Goal: Task Accomplishment & Management: Manage account settings

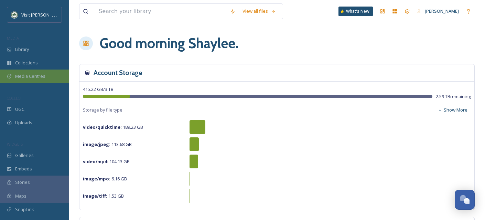
click at [26, 72] on div "Media Centres" at bounding box center [34, 75] width 69 height 13
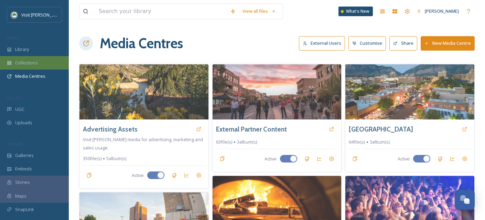
click at [31, 62] on span "Collections" at bounding box center [26, 62] width 23 height 7
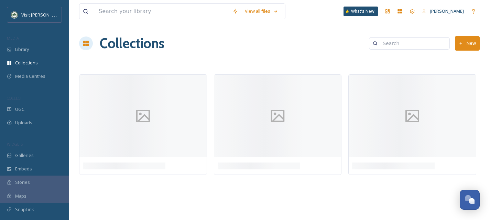
click at [464, 46] on button "New" at bounding box center [467, 43] width 25 height 14
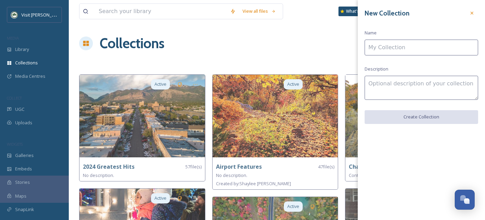
click at [406, 47] on input at bounding box center [420, 48] width 113 height 16
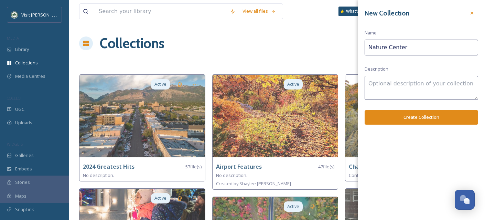
type input "Nature Center"
click at [425, 111] on button "Create Collection" at bounding box center [420, 117] width 113 height 14
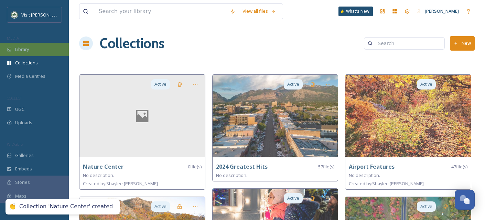
click at [35, 47] on div "Library" at bounding box center [34, 49] width 69 height 13
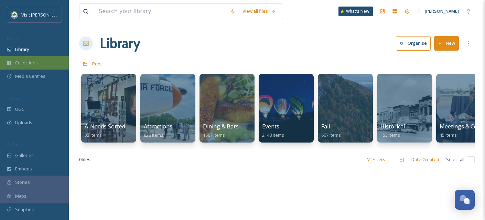
click at [49, 63] on div "Collections" at bounding box center [34, 62] width 69 height 13
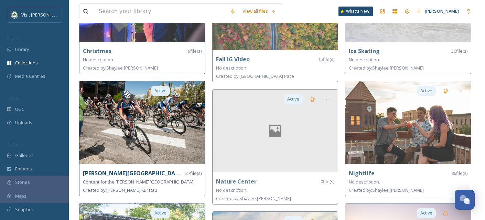
scroll to position [231, 0]
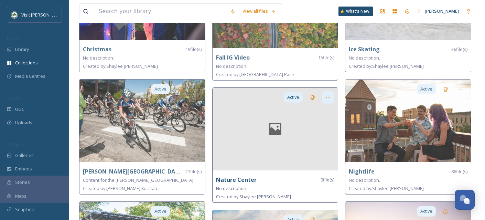
click at [326, 95] on icon at bounding box center [328, 98] width 6 height 6
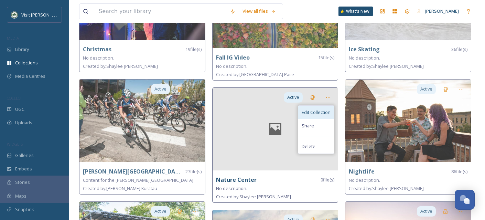
click at [313, 113] on span "Edit Collection" at bounding box center [315, 112] width 29 height 7
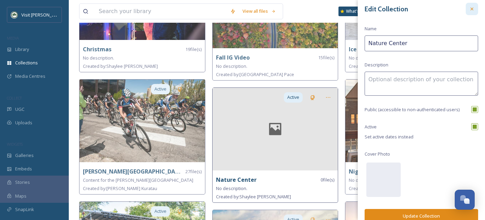
scroll to position [0, 0]
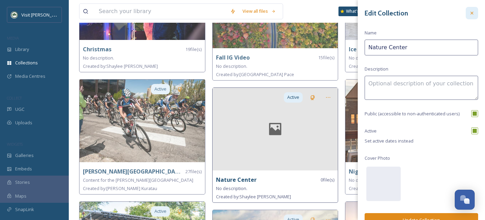
click at [469, 9] on div at bounding box center [471, 13] width 12 height 12
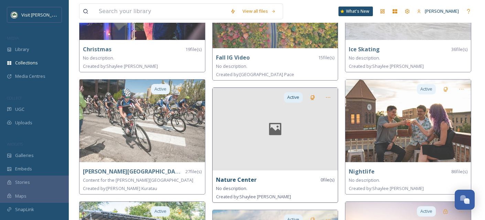
click at [258, 141] on div at bounding box center [274, 129] width 125 height 83
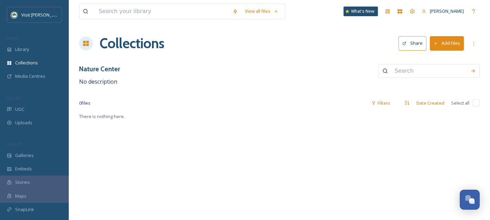
click at [451, 44] on button "Add Files" at bounding box center [447, 43] width 34 height 14
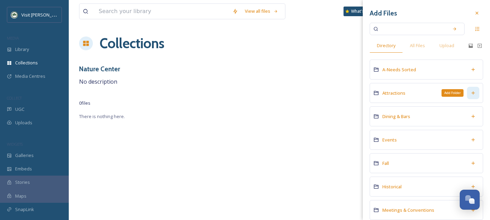
click at [470, 93] on icon at bounding box center [473, 93] width 6 height 6
click at [394, 94] on span "Attractions" at bounding box center [393, 93] width 23 height 6
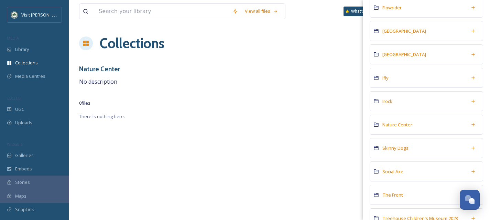
scroll to position [176, 0]
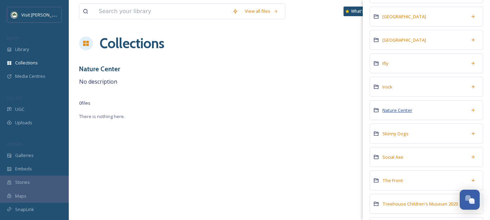
click at [409, 109] on span "Nature Center" at bounding box center [397, 110] width 30 height 6
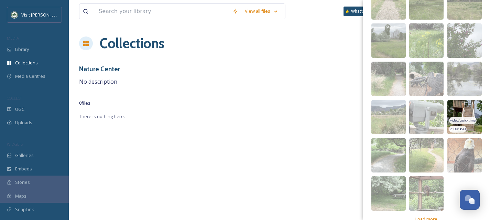
scroll to position [133, 0]
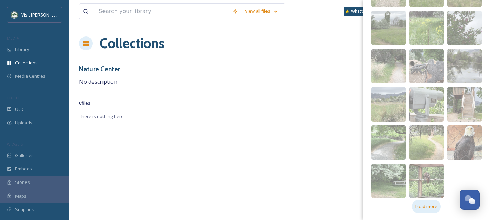
click at [432, 206] on span "Load more" at bounding box center [426, 206] width 22 height 7
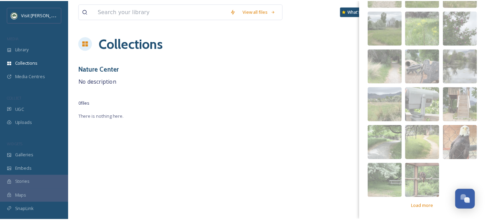
scroll to position [0, 0]
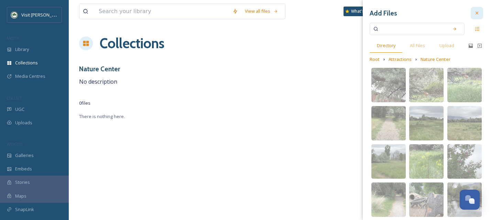
click at [476, 15] on div at bounding box center [477, 13] width 12 height 12
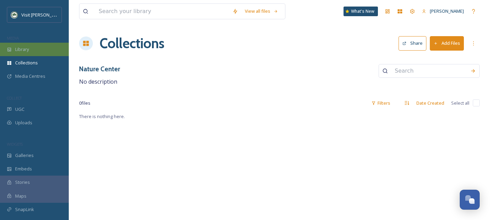
click at [11, 50] on icon at bounding box center [9, 49] width 5 height 5
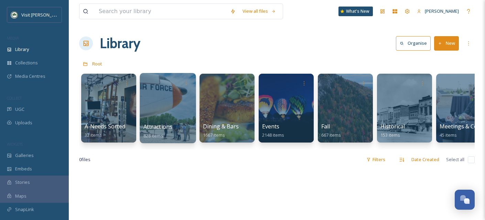
click at [171, 113] on div at bounding box center [168, 108] width 56 height 70
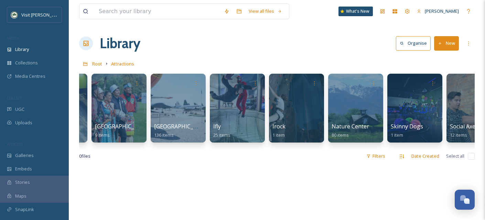
scroll to position [0, 313]
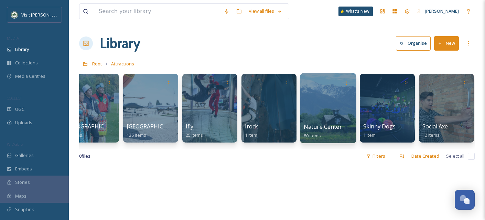
click at [344, 112] on div at bounding box center [328, 108] width 56 height 70
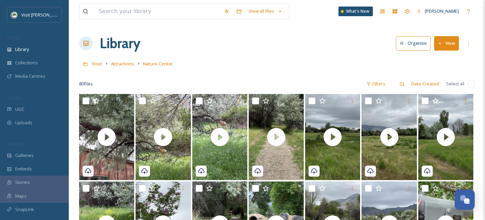
click at [469, 84] on input "checkbox" at bounding box center [471, 83] width 7 height 7
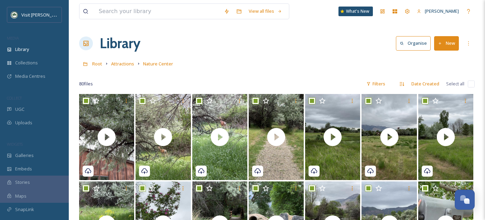
checkbox input "true"
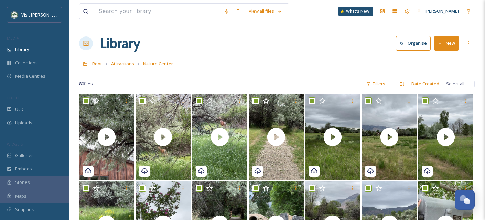
checkbox input "true"
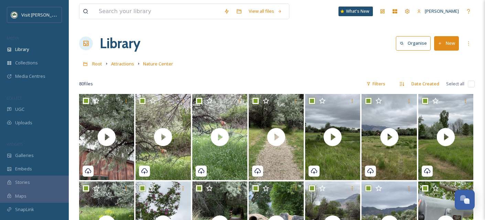
checkbox input "true"
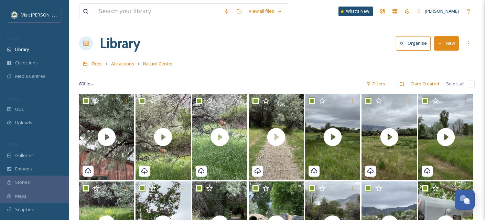
checkbox input "true"
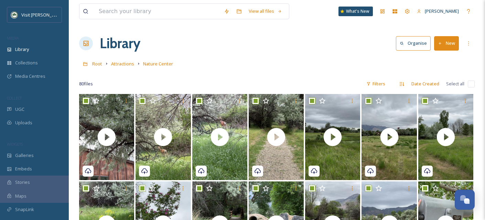
checkbox input "true"
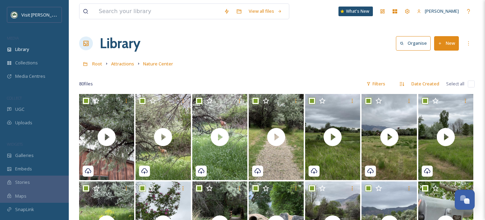
checkbox input "true"
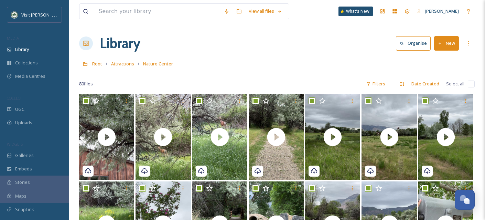
checkbox input "true"
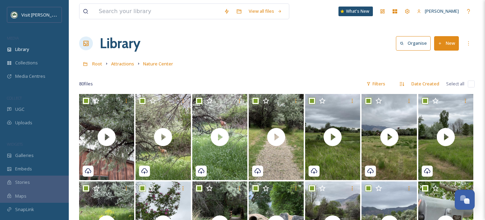
checkbox input "true"
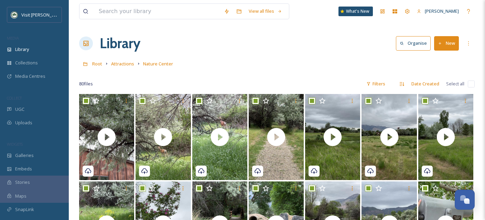
checkbox input "true"
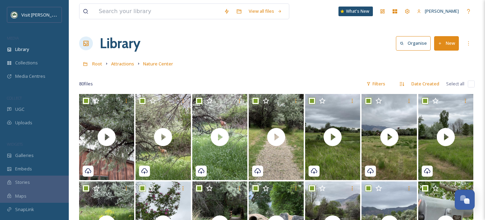
checkbox input "true"
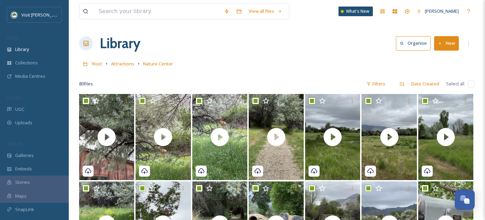
checkbox input "true"
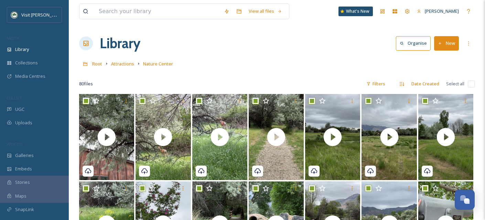
checkbox input "true"
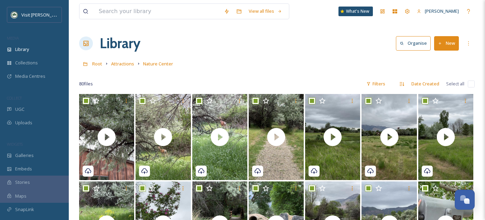
checkbox input "true"
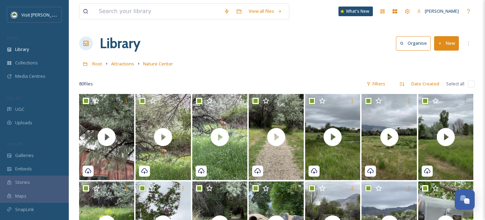
checkbox input "true"
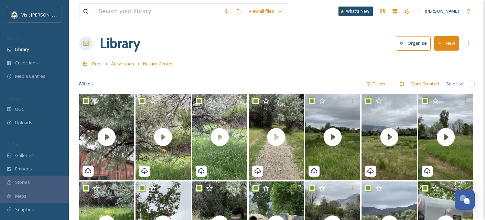
checkbox input "true"
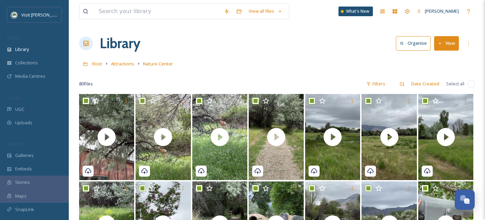
checkbox input "true"
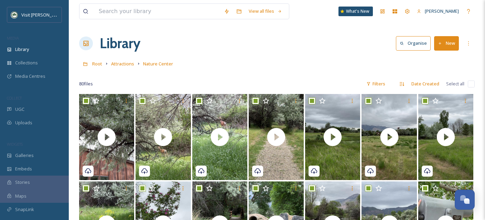
checkbox input "true"
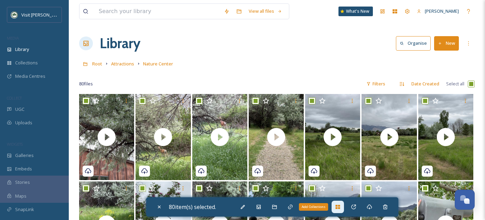
click at [339, 206] on icon at bounding box center [338, 207] width 6 height 6
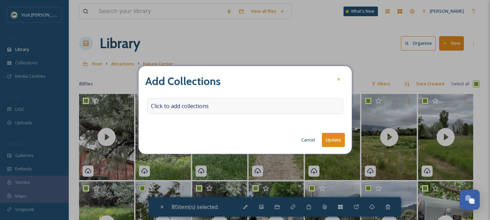
click at [205, 108] on span "Click to add collections" at bounding box center [180, 106] width 58 height 8
click at [205, 108] on input at bounding box center [185, 105] width 76 height 15
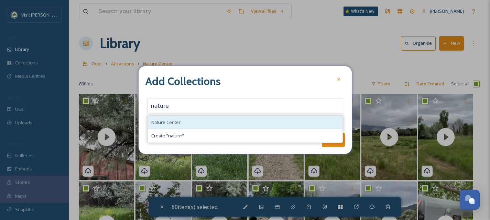
type input "nature"
click at [210, 127] on div "Nature Center" at bounding box center [245, 122] width 195 height 13
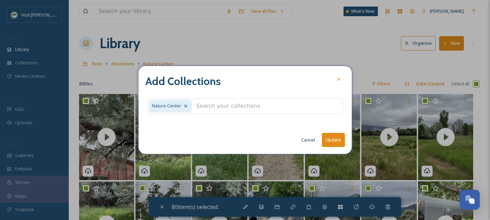
click at [330, 137] on button "Update" at bounding box center [333, 140] width 23 height 14
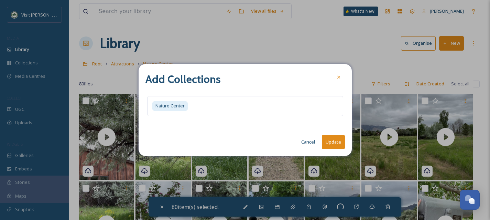
checkbox input "false"
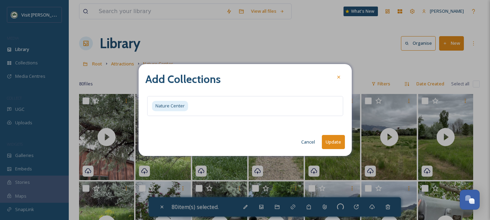
checkbox input "false"
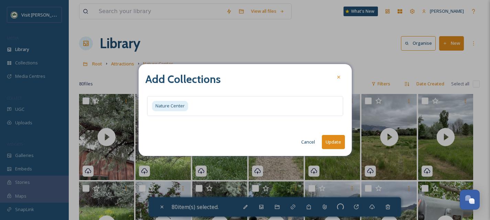
checkbox input "false"
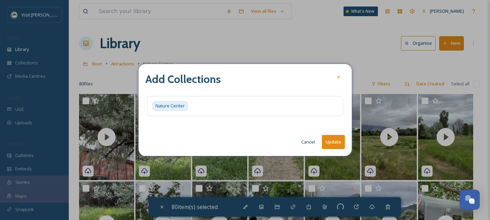
checkbox input "false"
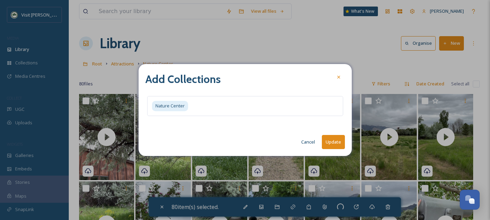
checkbox input "false"
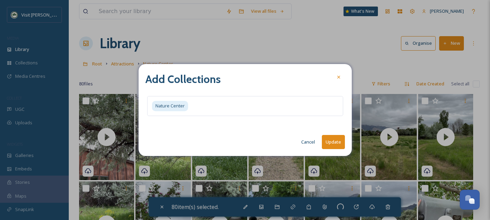
checkbox input "false"
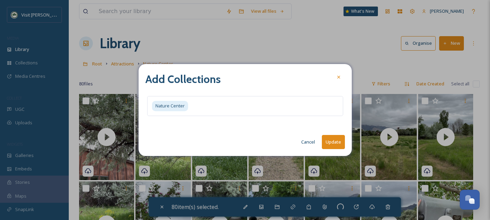
checkbox input "false"
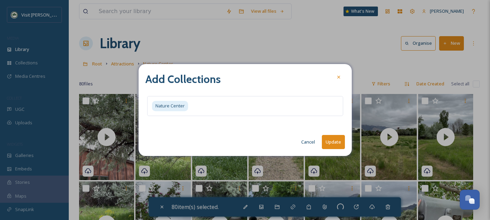
checkbox input "false"
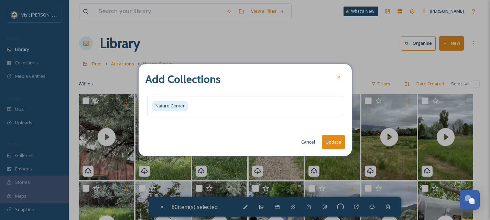
checkbox input "false"
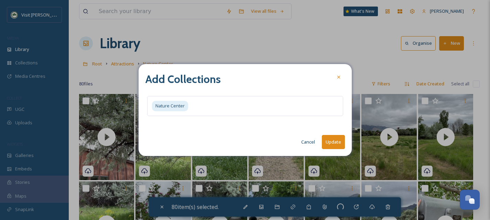
checkbox input "false"
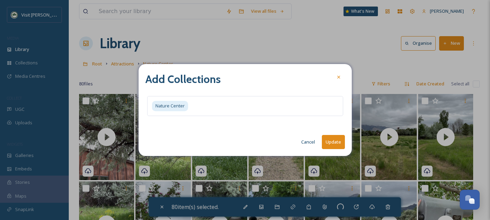
checkbox input "false"
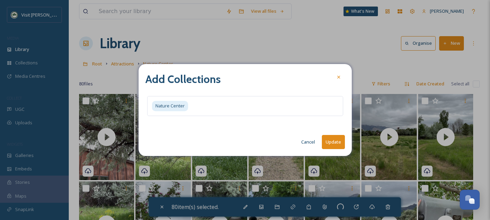
checkbox input "false"
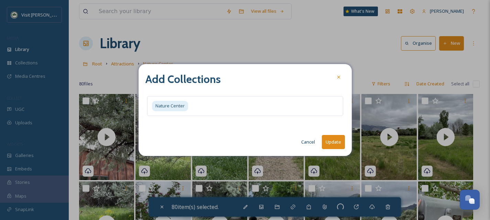
checkbox input "false"
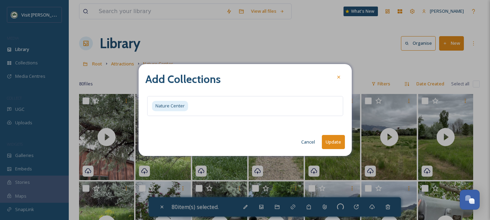
checkbox input "false"
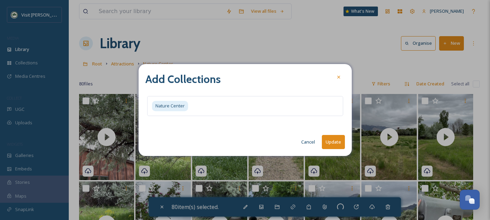
checkbox input "false"
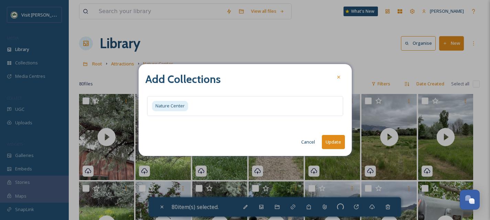
checkbox input "false"
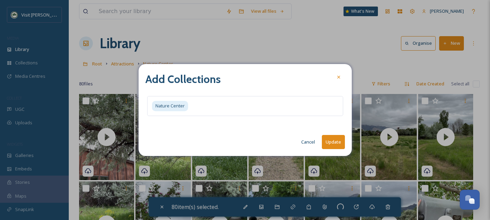
checkbox input "false"
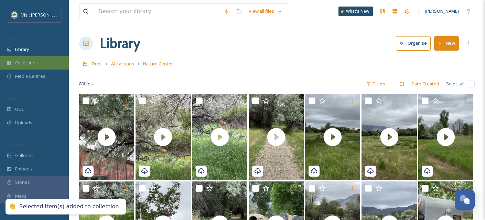
click at [33, 61] on span "Collections" at bounding box center [26, 62] width 23 height 7
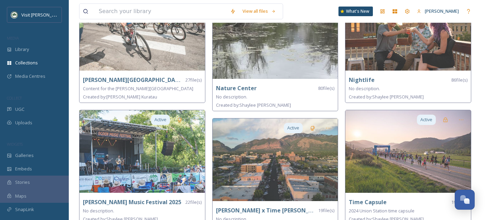
scroll to position [252, 0]
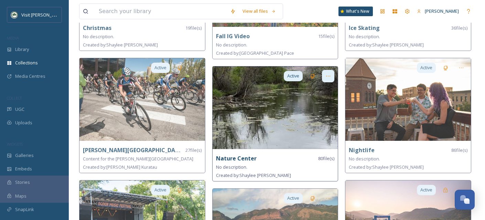
click at [327, 77] on icon at bounding box center [328, 76] width 6 height 6
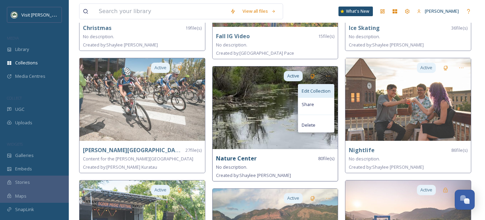
click at [322, 89] on span "Edit Collection" at bounding box center [315, 91] width 29 height 7
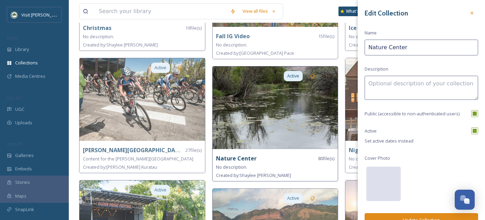
click at [387, 189] on div at bounding box center [383, 183] width 34 height 34
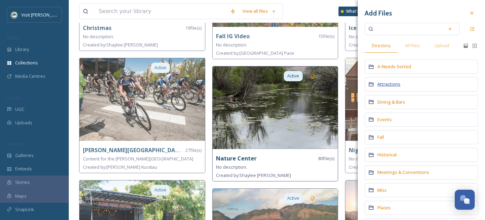
click at [382, 84] on span "Attractions" at bounding box center [388, 84] width 23 height 6
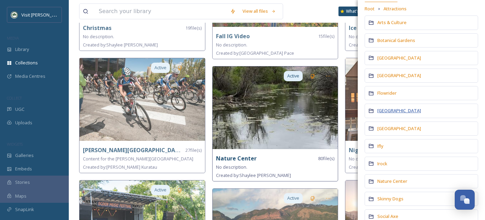
scroll to position [106, 0]
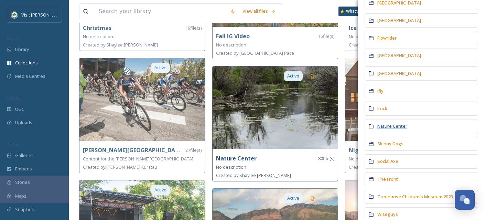
click at [392, 128] on span "Nature Center" at bounding box center [392, 126] width 30 height 6
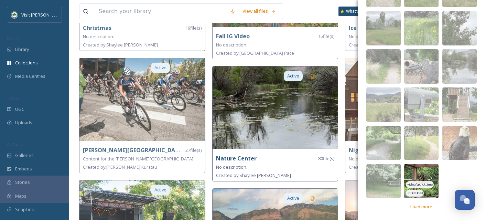
scroll to position [133, 0]
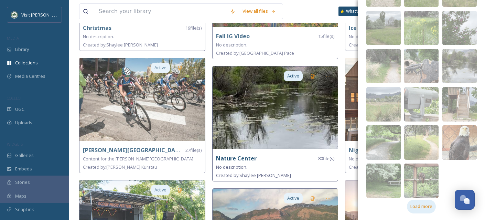
click at [421, 210] on div "Load more" at bounding box center [421, 205] width 29 height 13
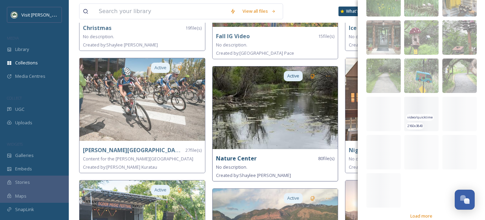
scroll to position [394, 0]
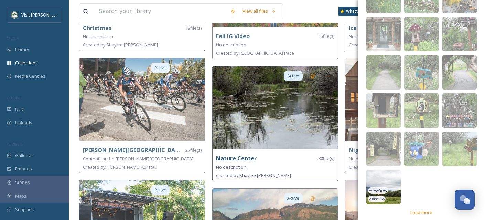
click at [392, 185] on img at bounding box center [383, 186] width 34 height 34
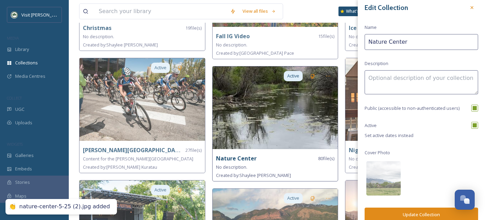
scroll to position [13, 0]
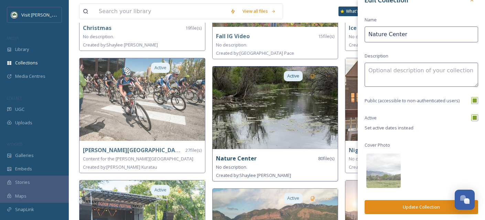
click at [427, 204] on button "Update Collection" at bounding box center [420, 207] width 113 height 14
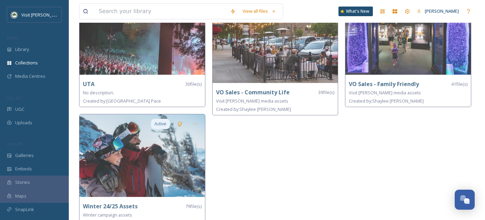
scroll to position [563, 0]
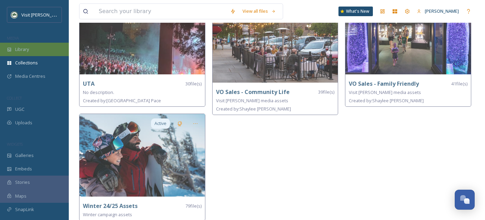
click at [17, 52] on div "Library" at bounding box center [34, 49] width 69 height 13
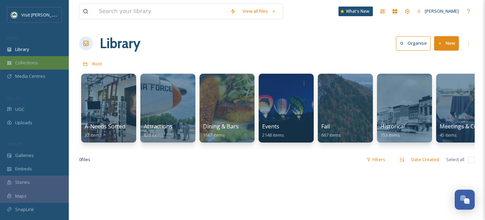
click at [12, 61] on div "Collections" at bounding box center [34, 62] width 69 height 13
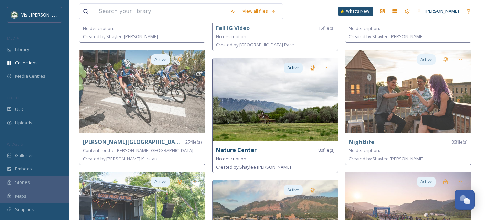
scroll to position [261, 0]
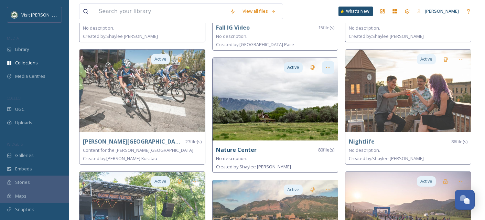
click at [329, 67] on icon at bounding box center [328, 68] width 6 height 6
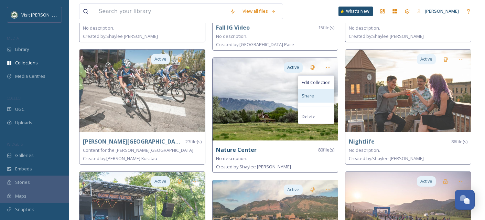
click at [310, 94] on span "Share" at bounding box center [307, 95] width 12 height 7
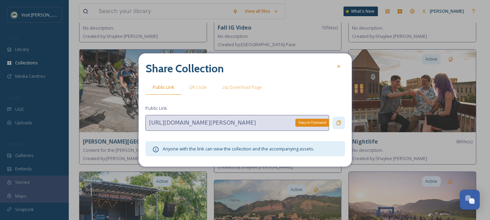
click at [335, 123] on div "Copy to Clipboard" at bounding box center [338, 123] width 12 height 12
click at [333, 68] on div at bounding box center [338, 66] width 12 height 12
